Goal: Find specific page/section: Find specific page/section

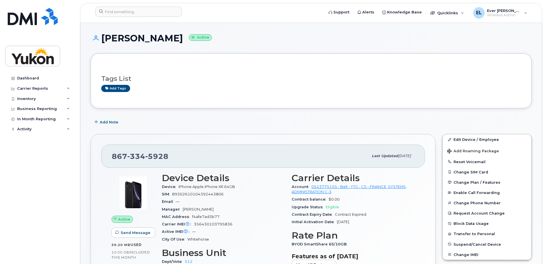
click at [137, 21] on header "Support Alerts Knowledge Base Quicklinks Suspend / Cancel Device Change SIM Car…" at bounding box center [311, 13] width 462 height 20
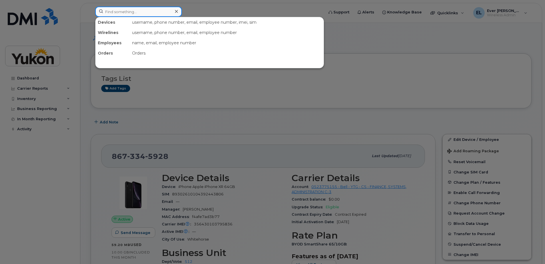
click at [139, 15] on input at bounding box center [138, 12] width 87 height 10
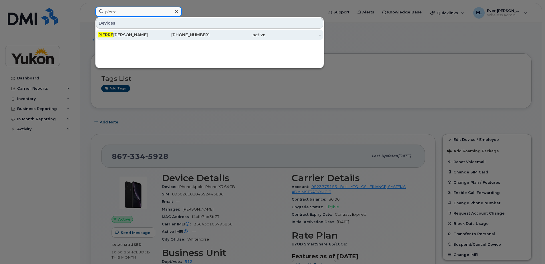
type input "pierre"
click at [149, 36] on div "PIERRE MARCHAND" at bounding box center [126, 35] width 56 height 6
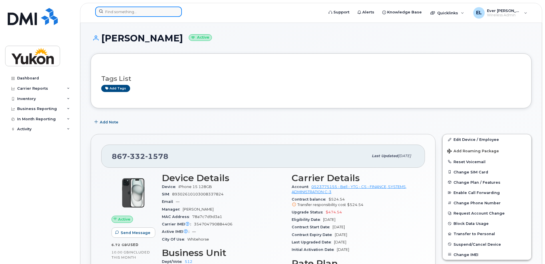
click at [138, 12] on input at bounding box center [138, 12] width 87 height 10
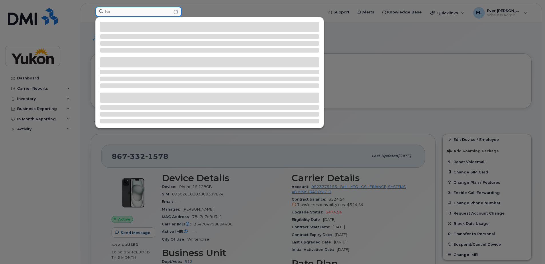
type input "b"
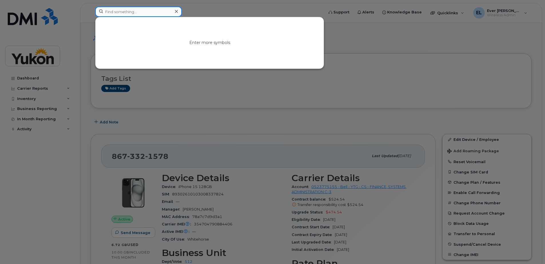
click at [139, 13] on input at bounding box center [138, 12] width 87 height 10
paste input "Bastian’s"
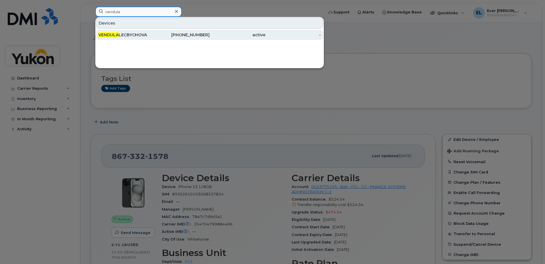
type input "vendula"
click at [144, 35] on div "VENDULA LECBYCHOVA" at bounding box center [126, 35] width 56 height 6
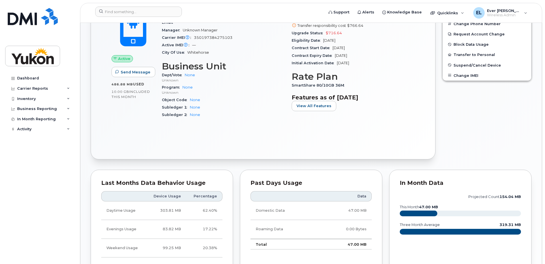
scroll to position [64, 0]
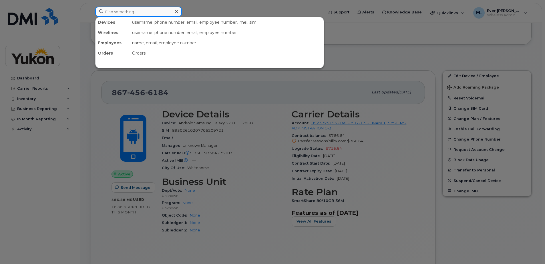
click at [144, 7] on input at bounding box center [138, 12] width 87 height 10
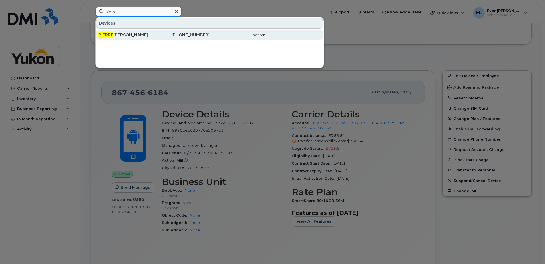
type input "pierre"
click at [133, 32] on div "[PERSON_NAME]" at bounding box center [126, 35] width 56 height 10
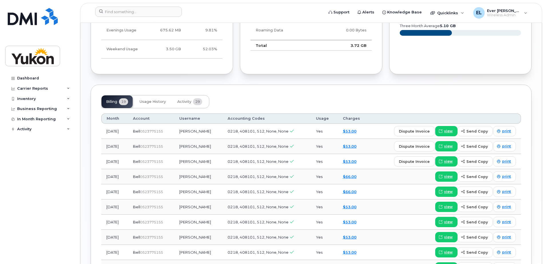
scroll to position [432, 0]
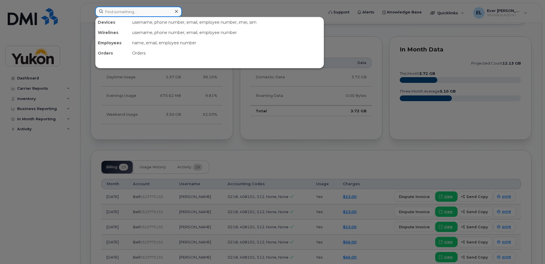
click at [168, 17] on input at bounding box center [138, 12] width 87 height 10
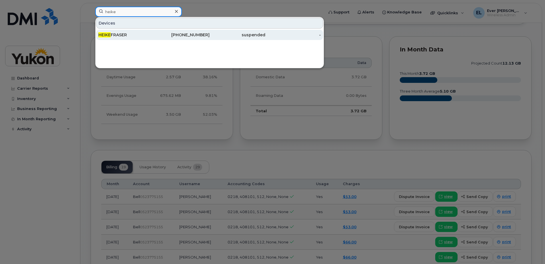
type input "heike"
click at [99, 34] on span "HEIKE" at bounding box center [104, 34] width 12 height 5
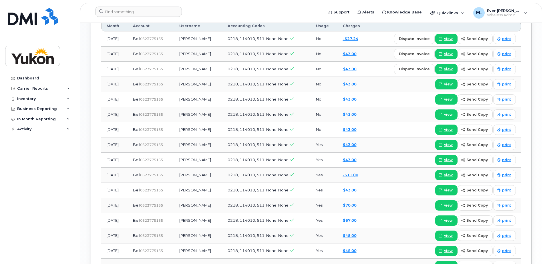
scroll to position [510, 0]
